Goal: Task Accomplishment & Management: Manage account settings

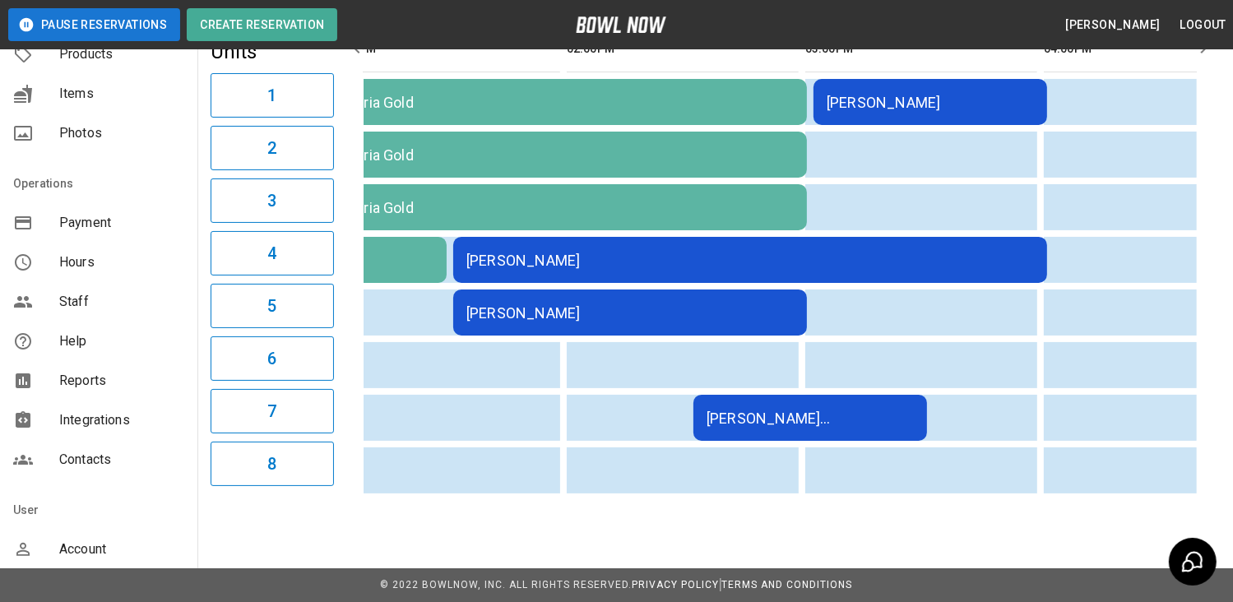
scroll to position [247, 0]
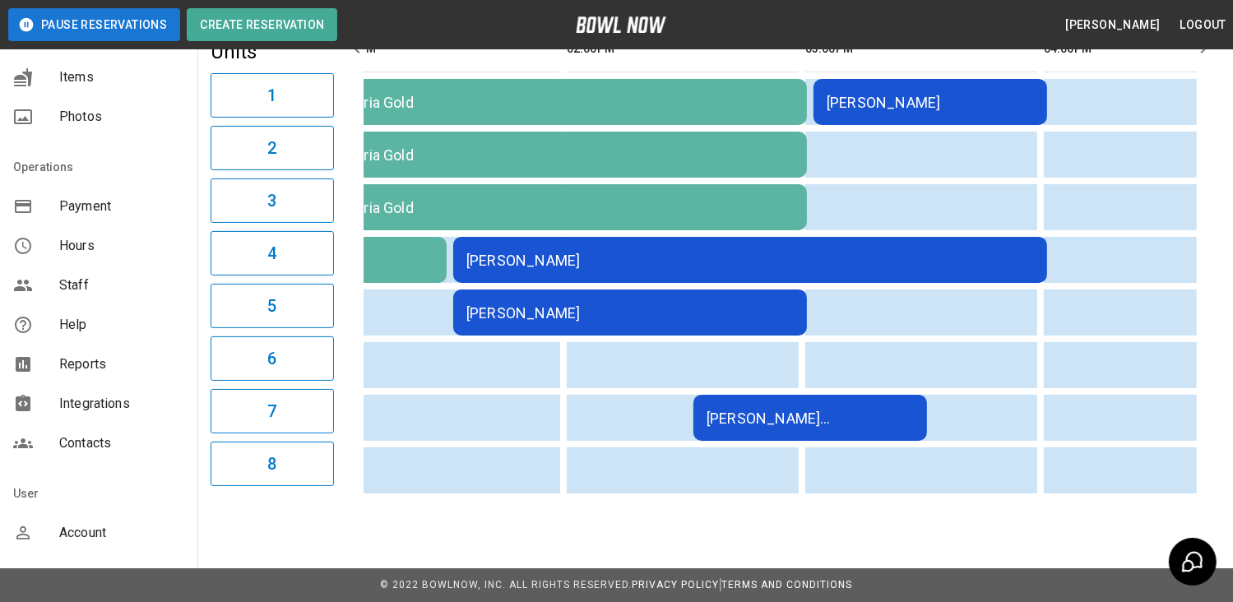
click at [101, 372] on span "Reports" at bounding box center [121, 365] width 125 height 20
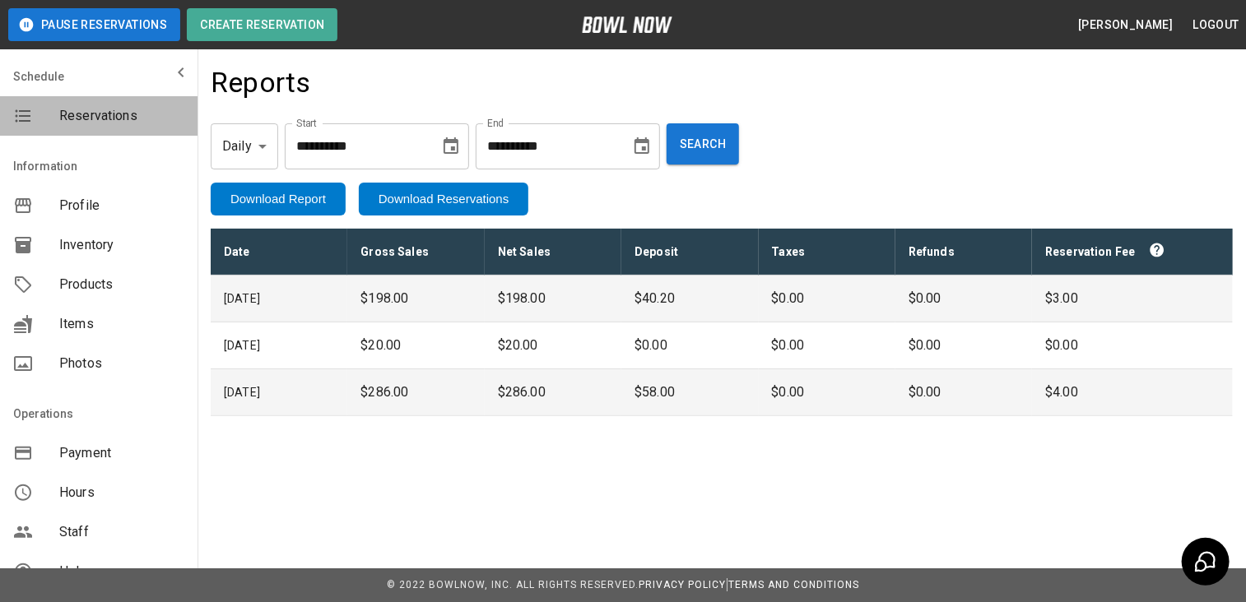
click at [118, 114] on span "Reservations" at bounding box center [121, 116] width 125 height 20
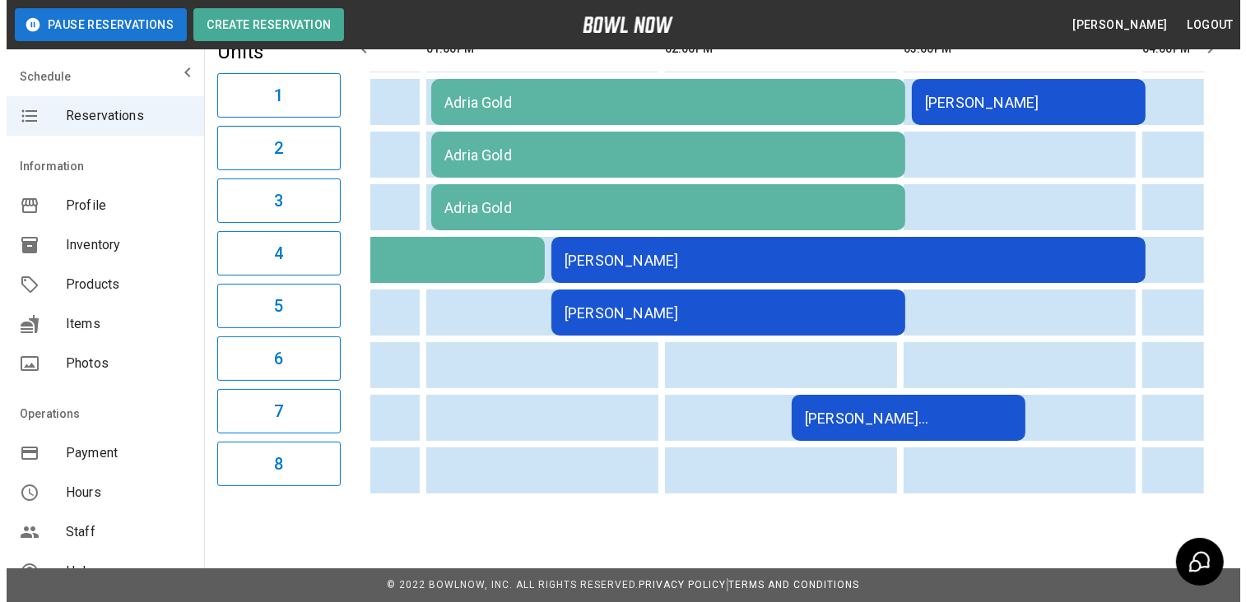
scroll to position [0, 575]
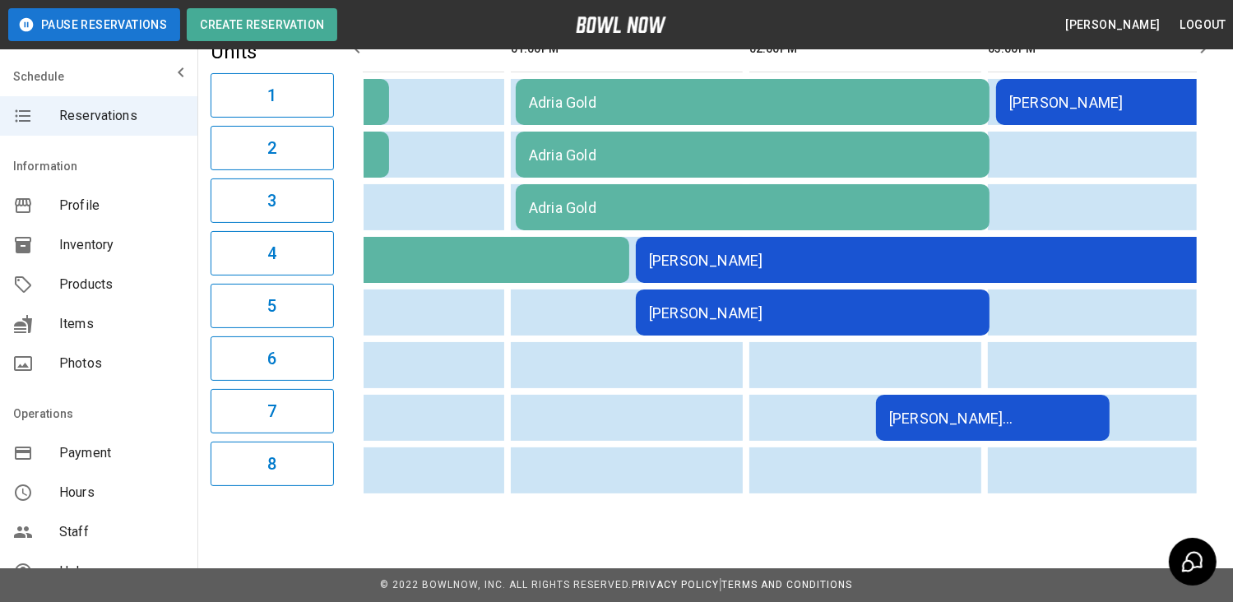
click at [834, 256] on div "[PERSON_NAME]" at bounding box center [933, 260] width 568 height 17
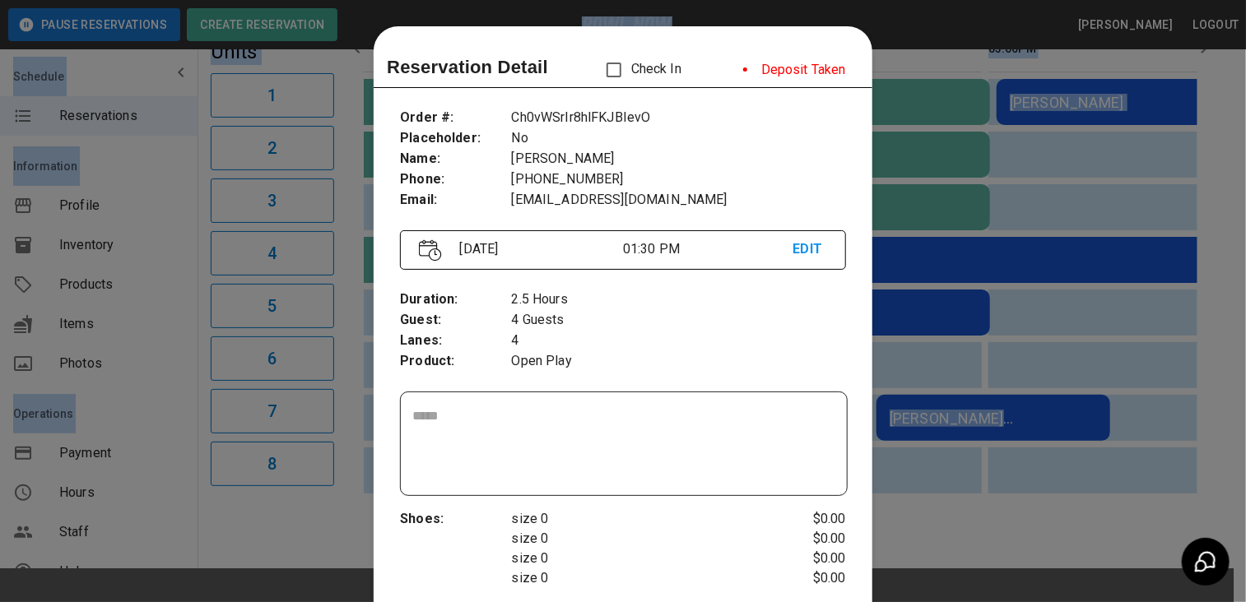
scroll to position [26, 0]
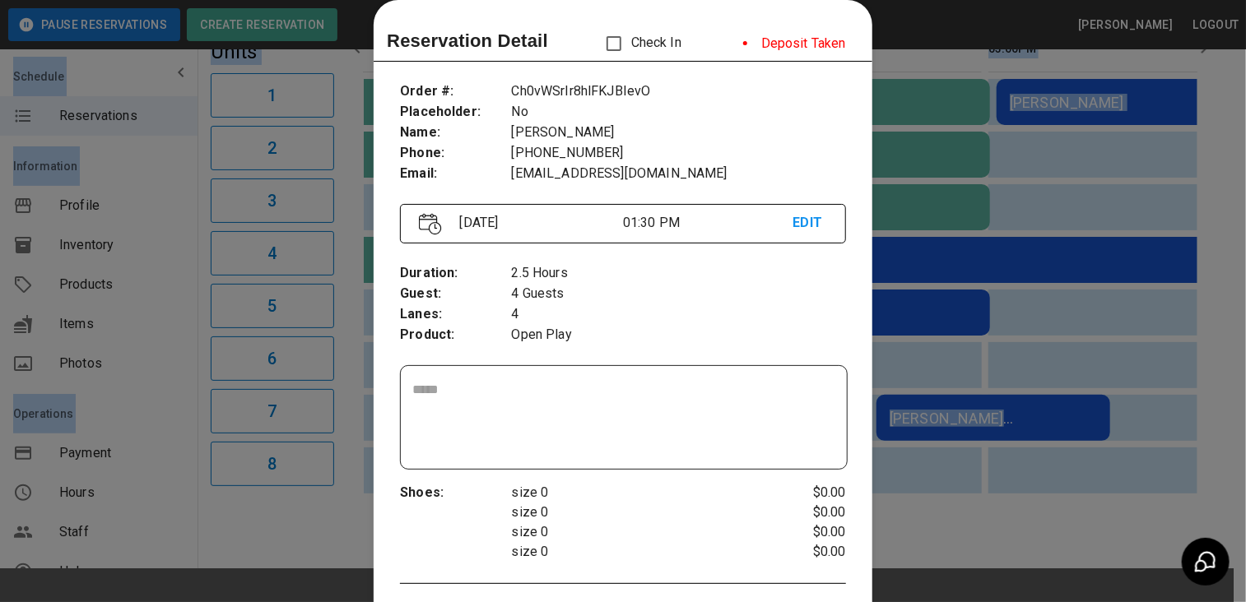
click at [834, 256] on div "Duration : Guest : Lanes : Product : 2.5 Hours 4 Guests 4 Open Play" at bounding box center [623, 304] width 446 height 109
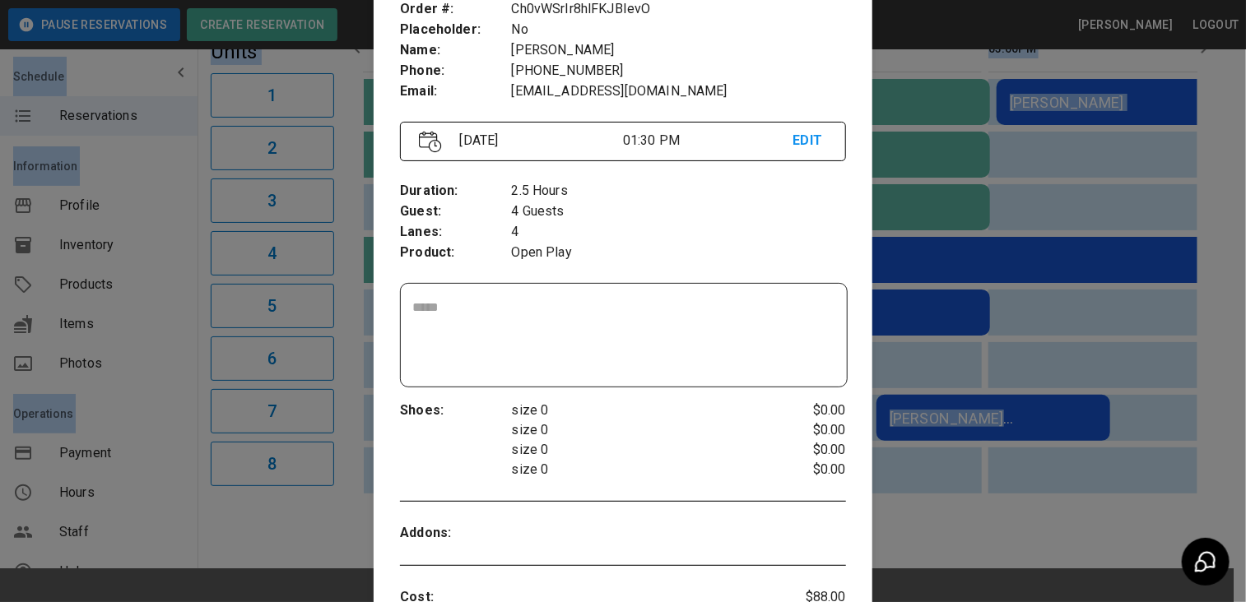
scroll to position [0, 0]
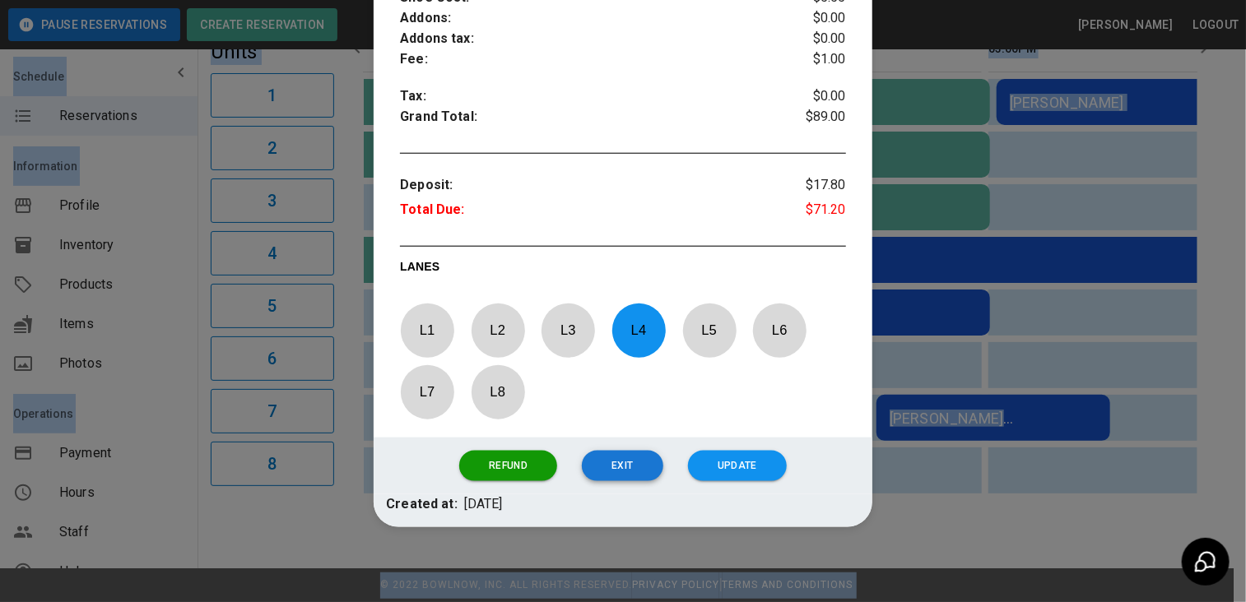
click at [605, 465] on button "Exit" at bounding box center [622, 466] width 81 height 30
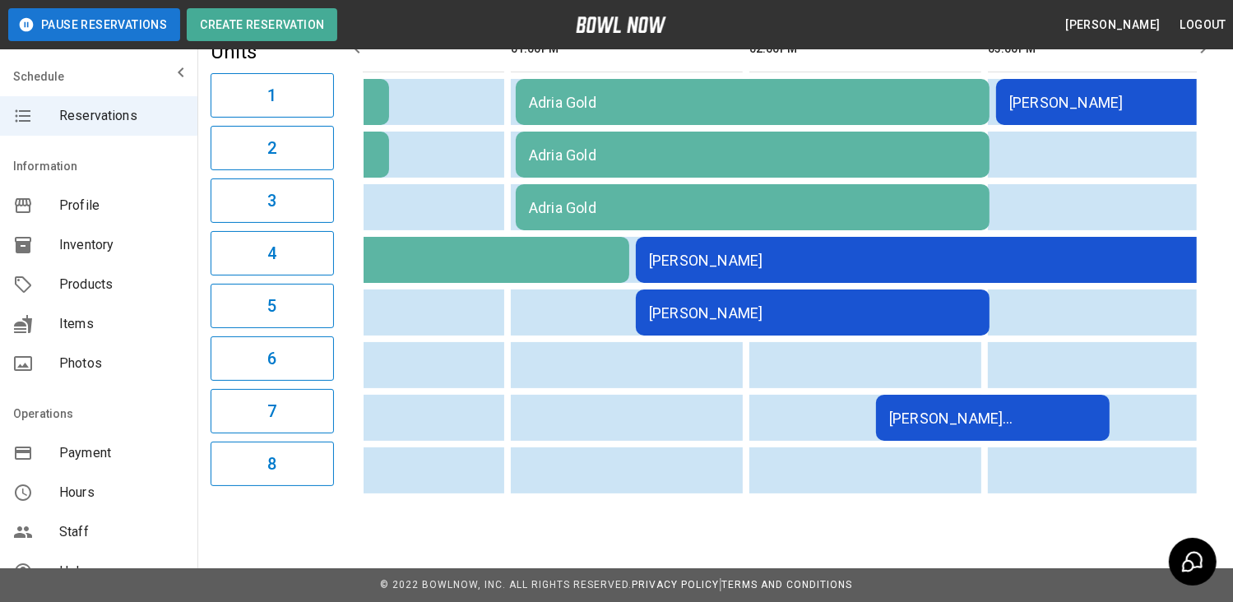
click at [897, 311] on td "[PERSON_NAME]" at bounding box center [813, 313] width 354 height 46
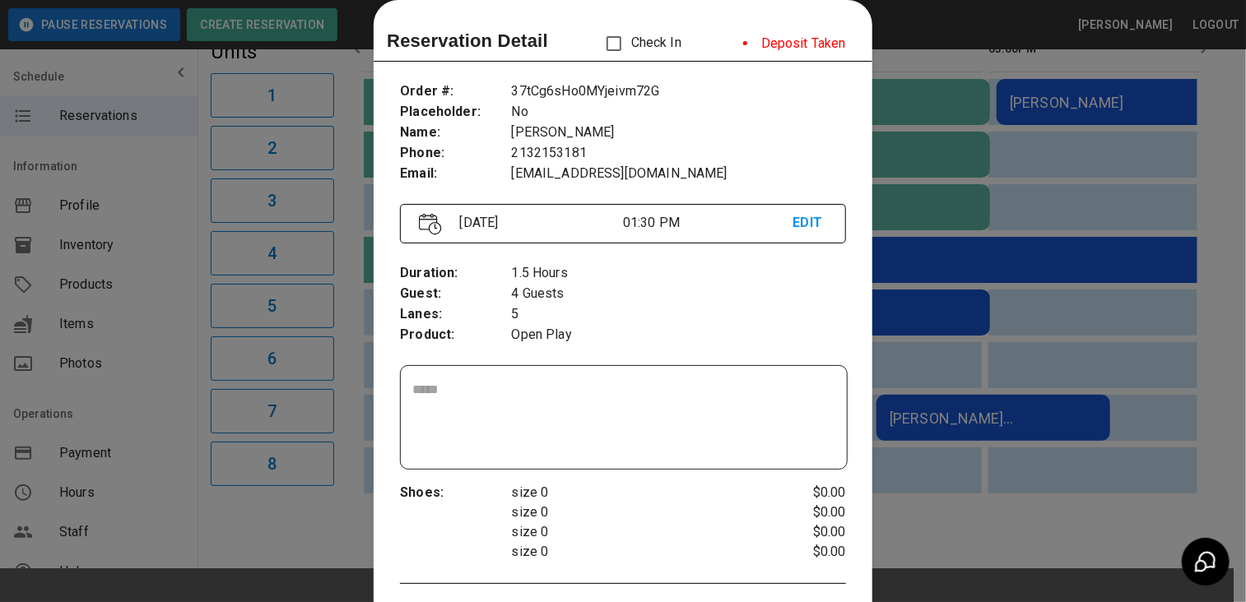
click at [897, 311] on div at bounding box center [623, 301] width 1246 height 602
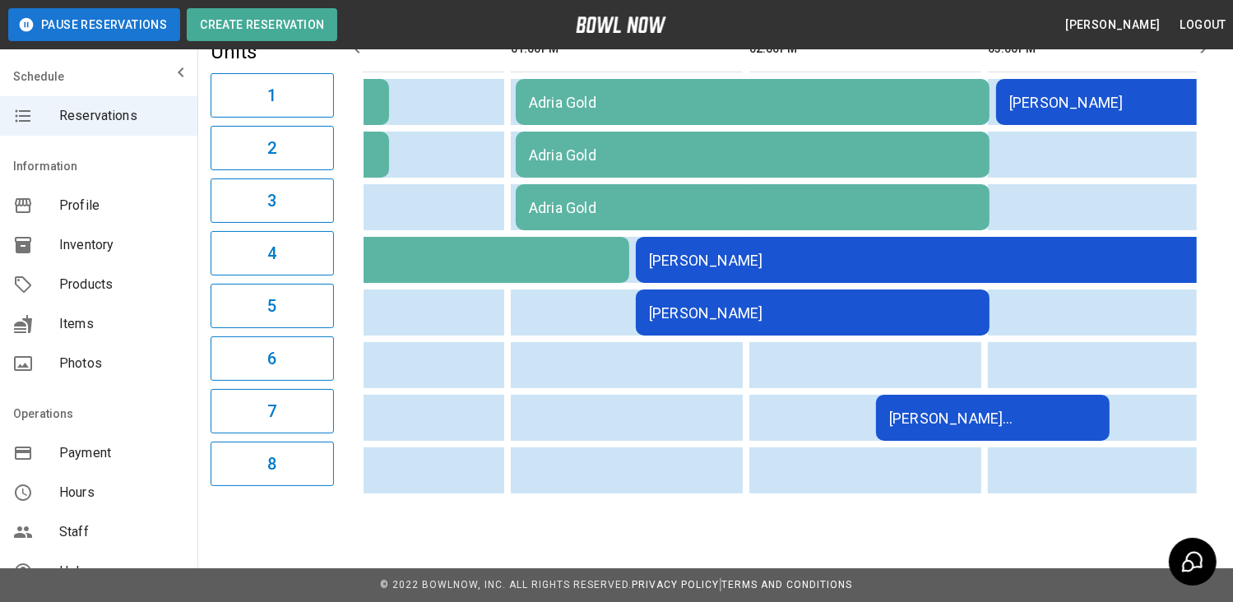
click at [897, 311] on td "[PERSON_NAME]" at bounding box center [813, 313] width 354 height 46
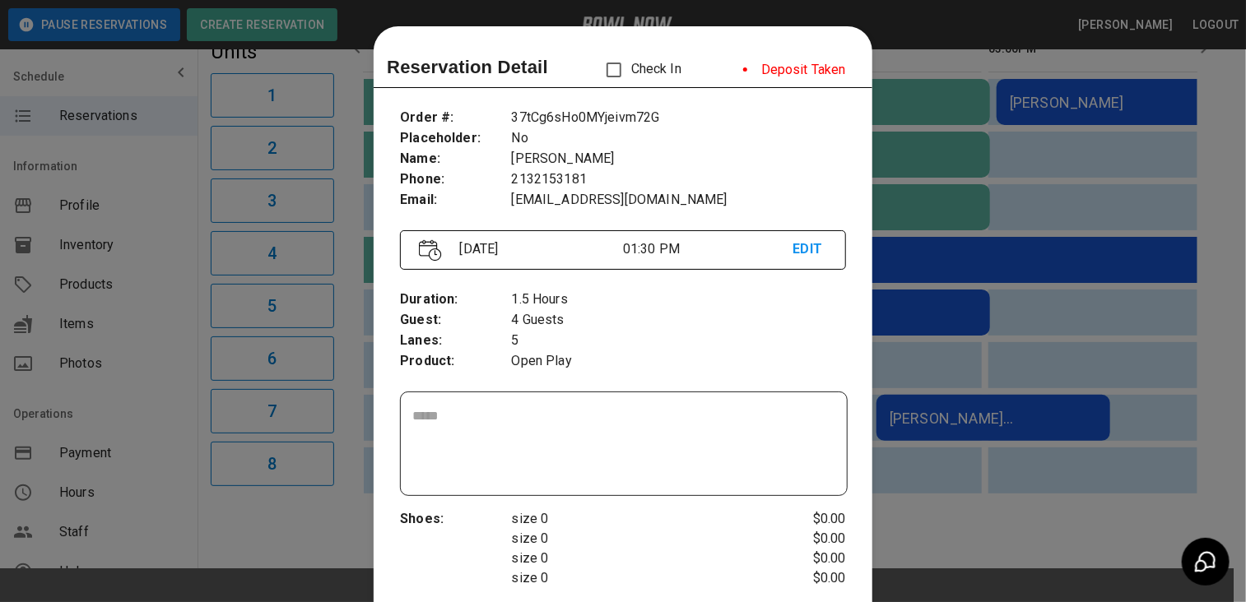
click at [1208, 147] on div at bounding box center [623, 301] width 1246 height 602
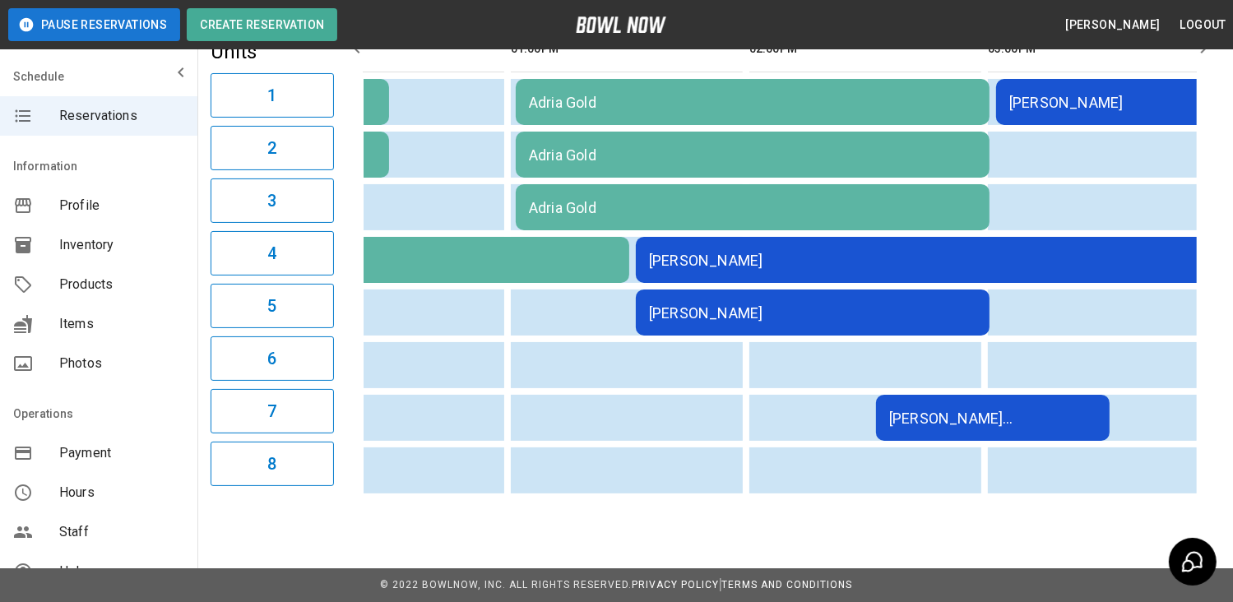
click at [1036, 410] on div "[PERSON_NAME] [PERSON_NAME]" at bounding box center [992, 418] width 207 height 17
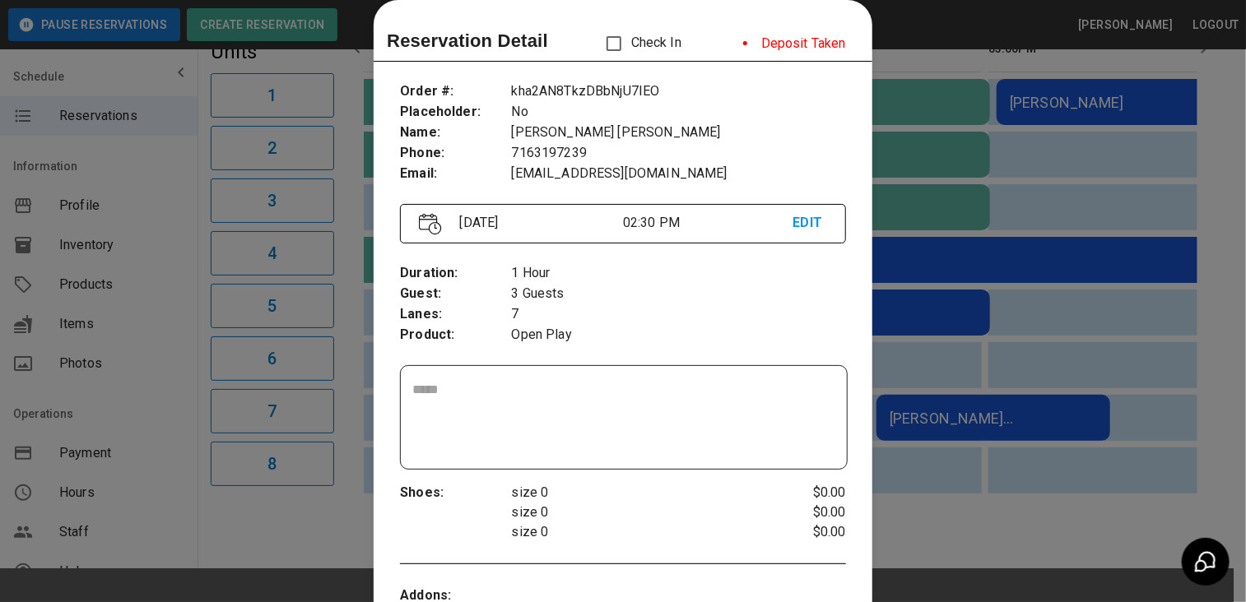
click at [1036, 397] on div at bounding box center [623, 301] width 1246 height 602
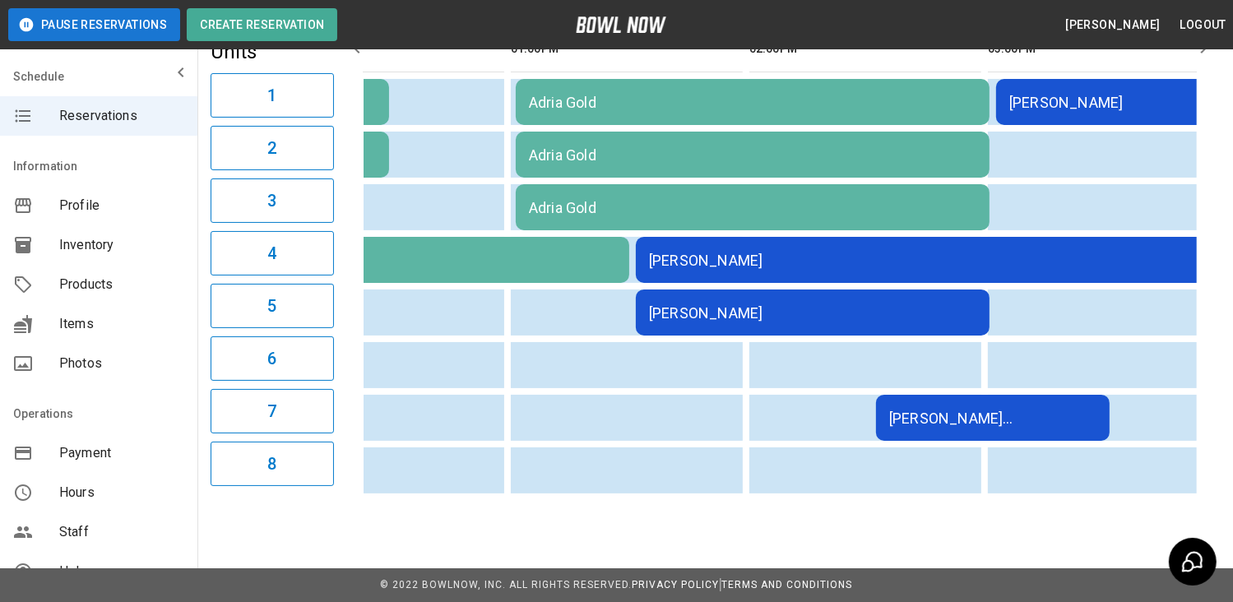
click at [1036, 410] on div "[PERSON_NAME] [PERSON_NAME]" at bounding box center [992, 418] width 207 height 17
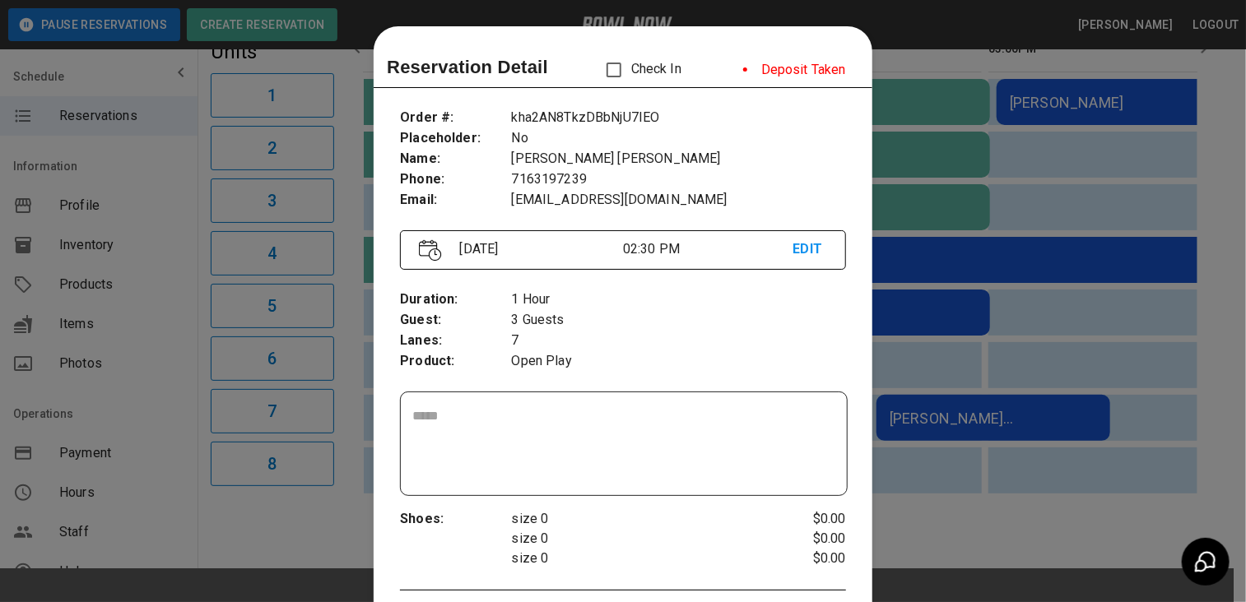
click at [1127, 160] on div at bounding box center [623, 301] width 1246 height 602
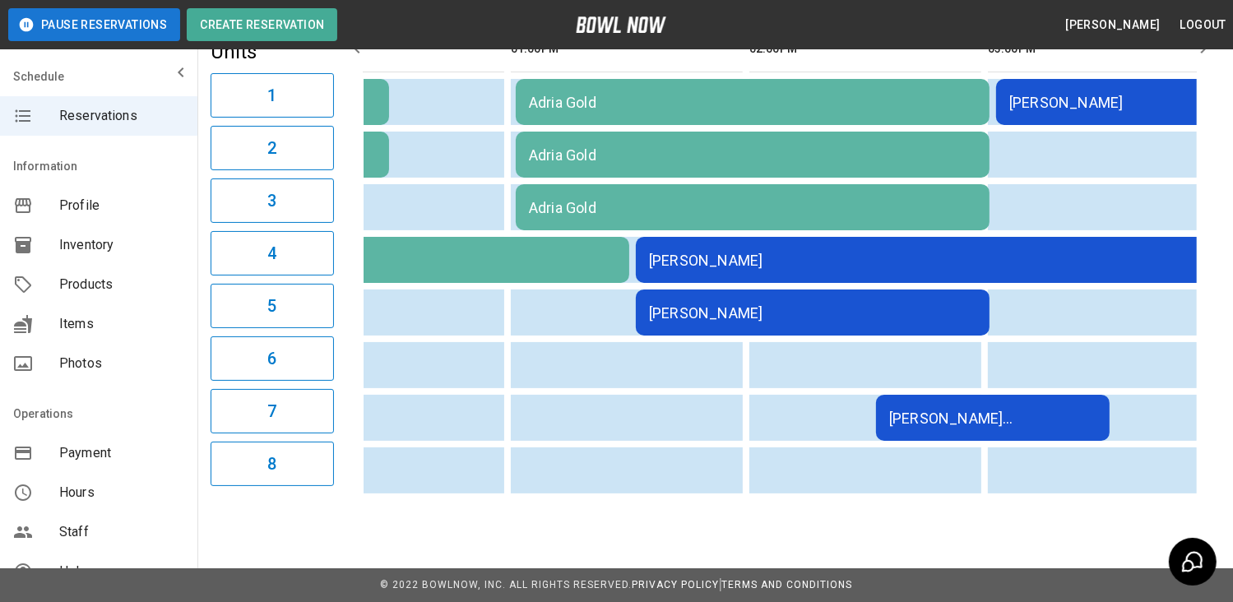
click at [1123, 94] on div "[PERSON_NAME]" at bounding box center [1112, 102] width 207 height 17
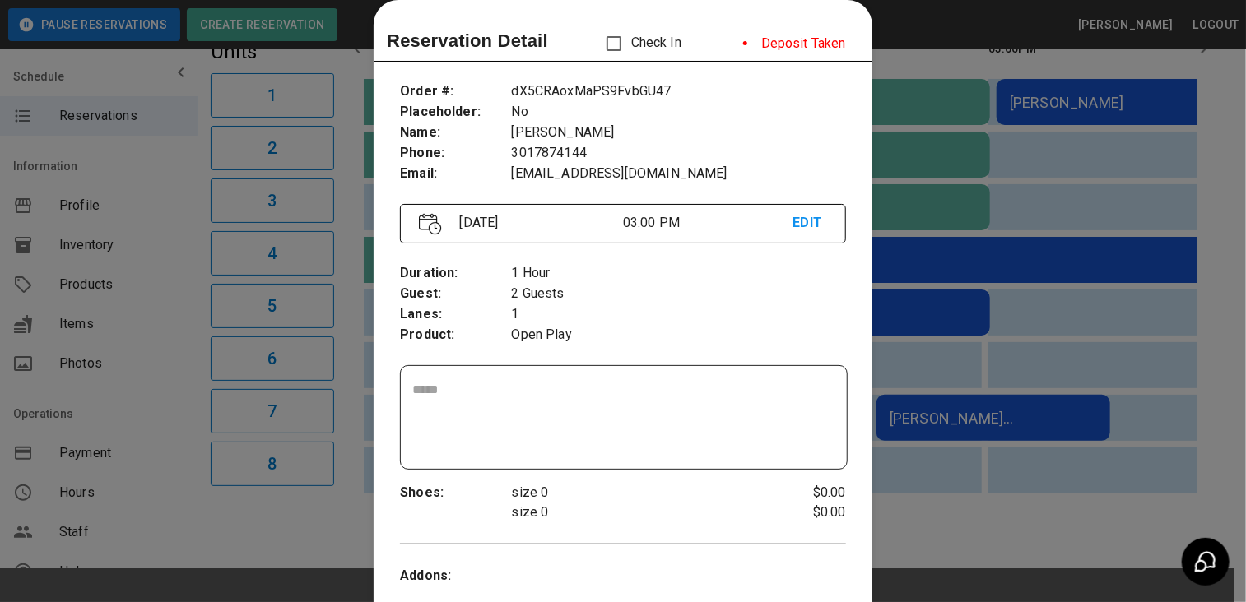
click at [1030, 35] on div at bounding box center [623, 301] width 1246 height 602
